Goal: Find specific page/section: Find specific page/section

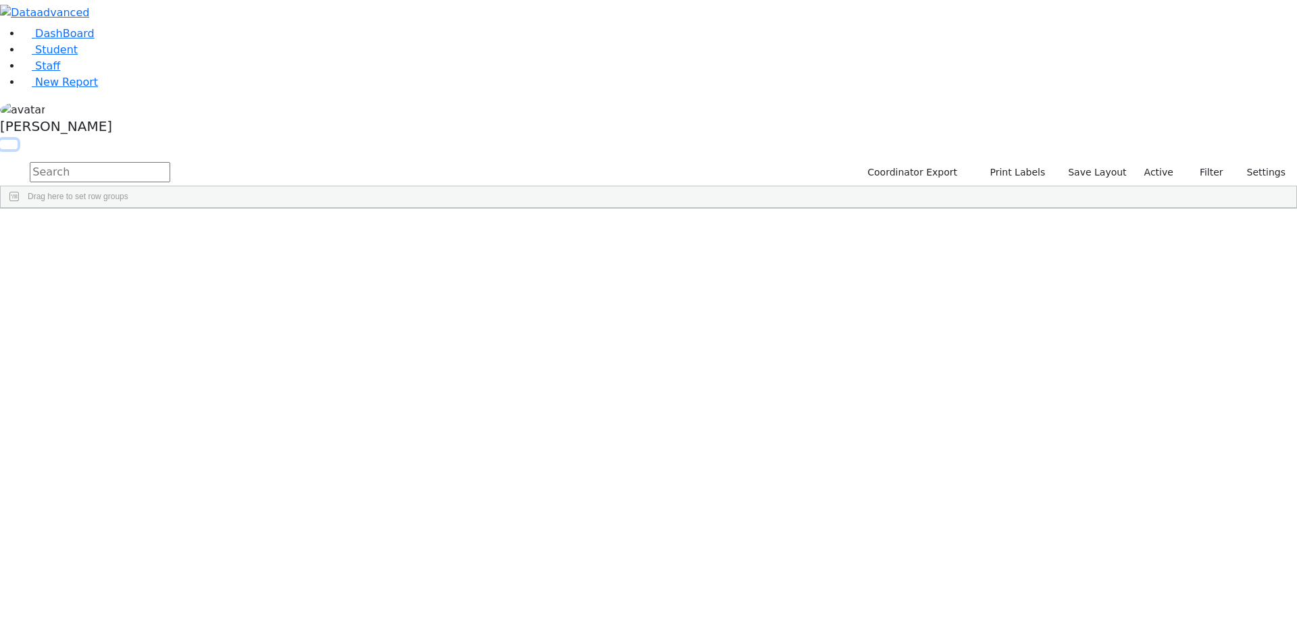
click at [18, 140] on button "button" at bounding box center [9, 144] width 18 height 9
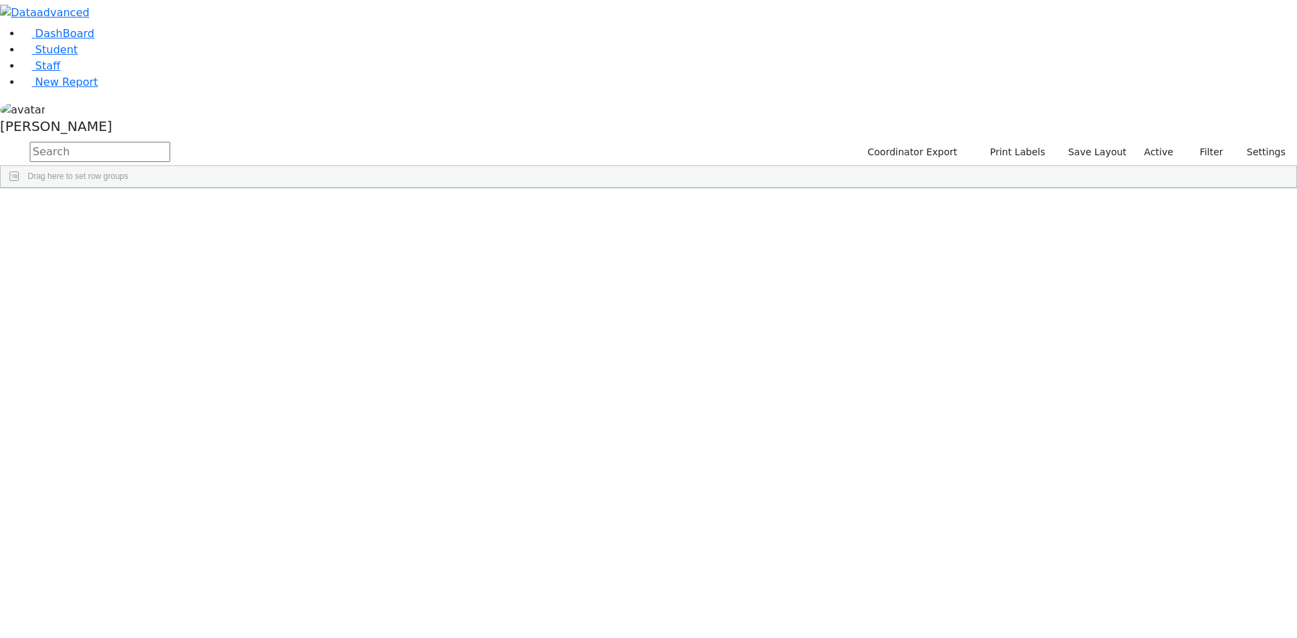
click at [1100, 193] on span at bounding box center [1094, 198] width 11 height 11
click at [1025, 195] on span "filter" at bounding box center [1019, 200] width 11 height 11
click at [992, 278] on input "checkbox" at bounding box center [986, 277] width 11 height 11
click at [992, 319] on input "checkbox" at bounding box center [986, 323] width 11 height 11
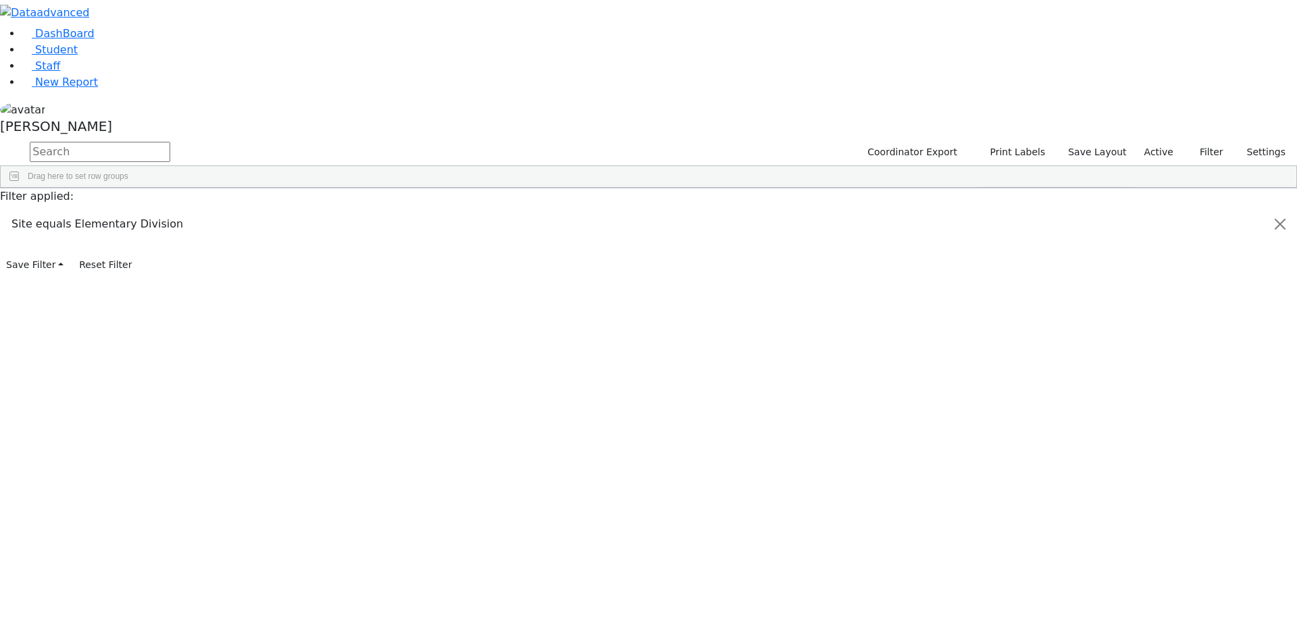
scroll to position [135, 0]
click at [992, 319] on input "checkbox" at bounding box center [986, 320] width 11 height 11
click at [992, 334] on input "checkbox" at bounding box center [986, 337] width 11 height 11
click at [992, 355] on input "checkbox" at bounding box center [986, 353] width 11 height 11
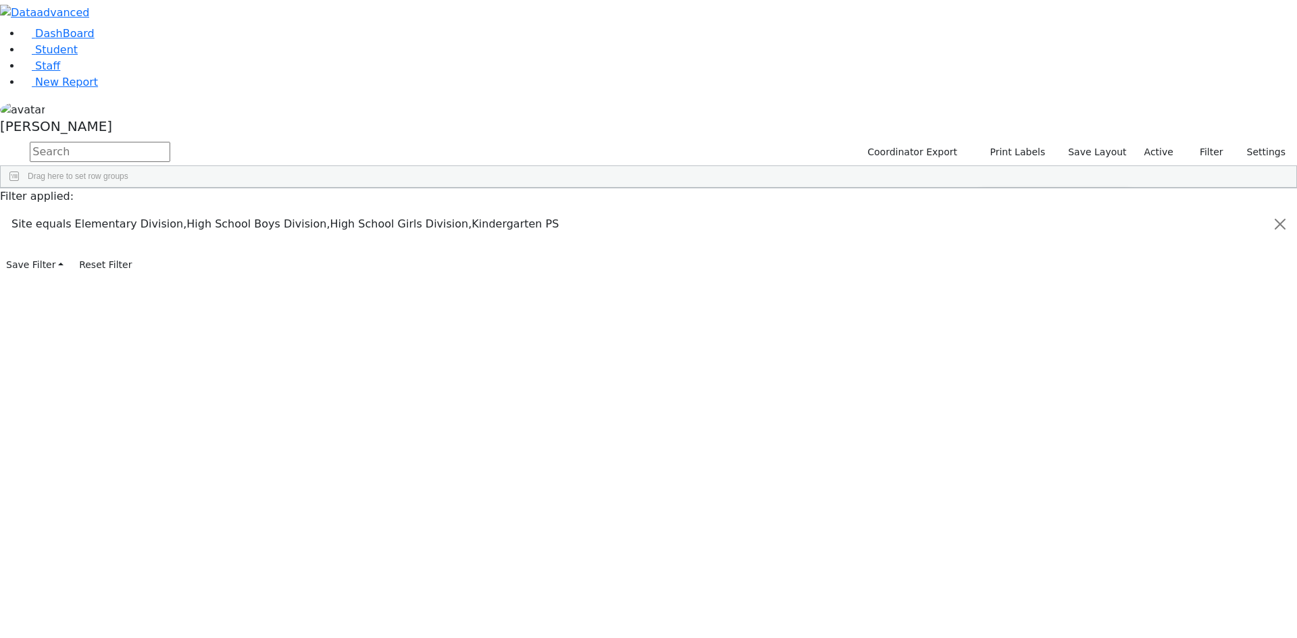
click at [992, 312] on input "checkbox" at bounding box center [986, 315] width 11 height 11
drag, startPoint x: 1025, startPoint y: 77, endPoint x: 1074, endPoint y: 11, distance: 82.0
click at [0, 0] on div "Students 187 A 24 K 24 W 24 A 24 K 24 W 24 A" at bounding box center [0, 0] width 0 height 0
